Goal: Information Seeking & Learning: Learn about a topic

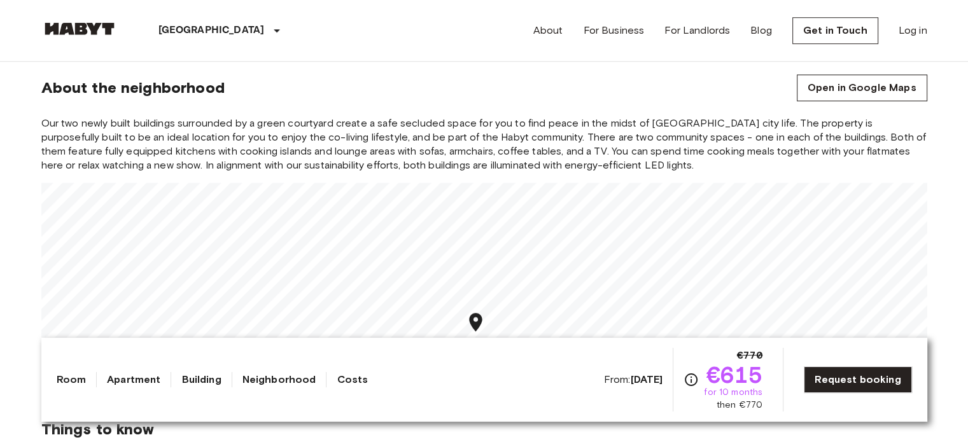
scroll to position [1592, 0]
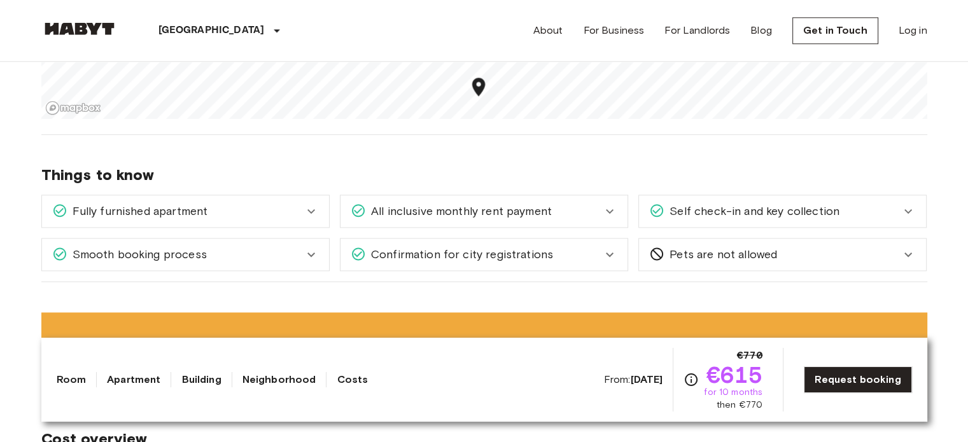
click at [744, 253] on span "Pets are not allowed" at bounding box center [721, 254] width 113 height 17
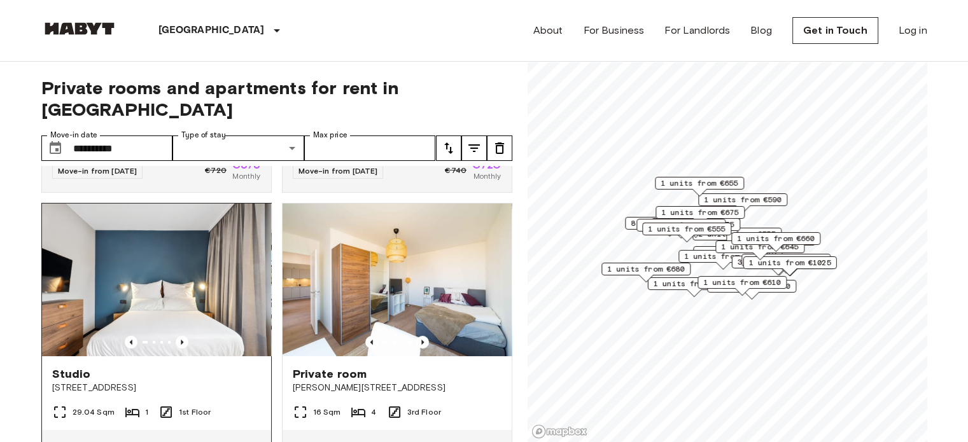
scroll to position [318, 0]
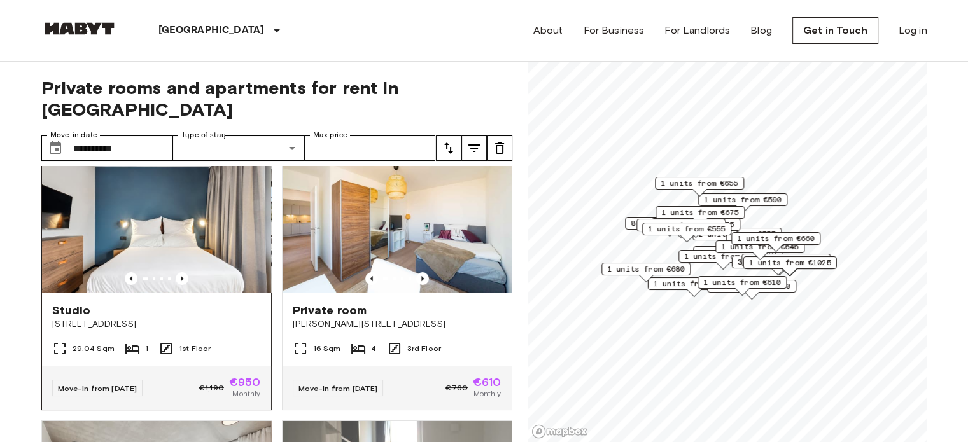
click at [188, 303] on div "Studio" at bounding box center [156, 310] width 209 height 15
